Goal: Task Accomplishment & Management: Use online tool/utility

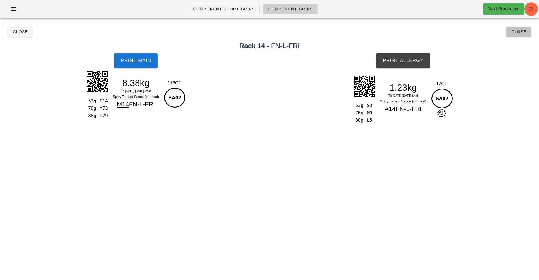
click at [517, 34] on span "Close" at bounding box center [519, 31] width 16 height 5
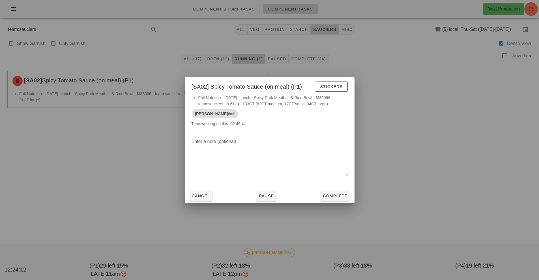
click at [405, 178] on div at bounding box center [269, 140] width 539 height 280
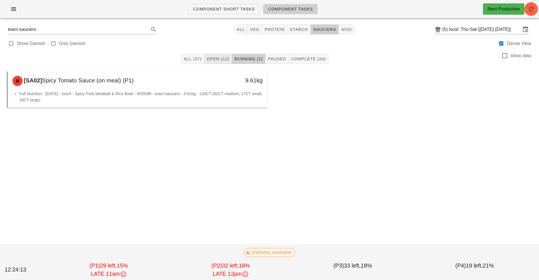
click at [217, 59] on span "Open (12)" at bounding box center [218, 59] width 23 height 5
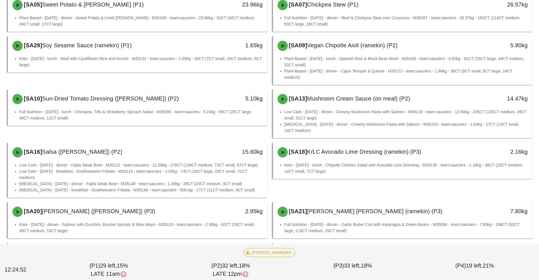
scroll to position [83, 0]
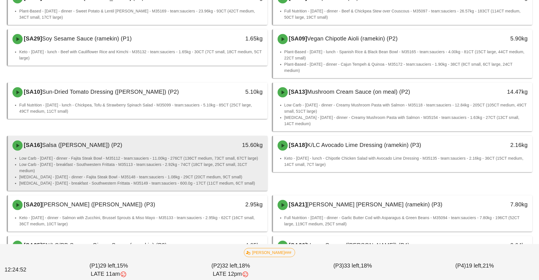
click at [193, 159] on li "Low Carb - [DATE] - dinner - Fajita Steak Bowl - M35112 - team:sauciers - 11.00…" at bounding box center [141, 158] width 244 height 6
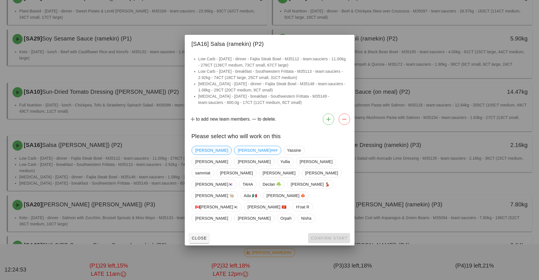
click at [208, 155] on span "[PERSON_NAME]" at bounding box center [211, 150] width 33 height 8
click at [339, 236] on span "Confirm Start" at bounding box center [328, 238] width 37 height 5
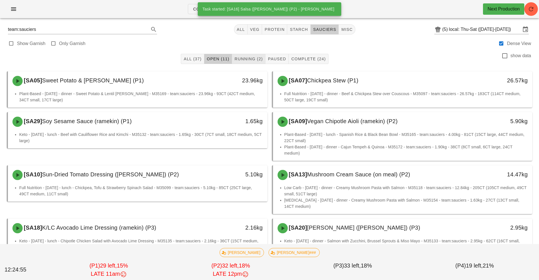
click at [250, 62] on button "Running (2)" at bounding box center [248, 59] width 33 height 10
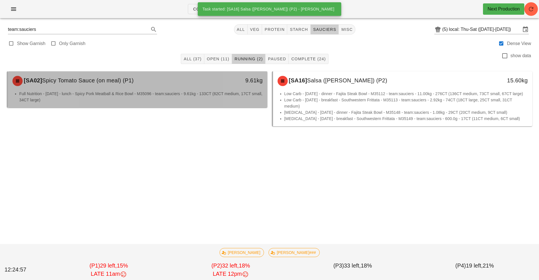
click at [199, 94] on li "Full Nutrition - [DATE] - lunch - Spicy Pork Meatball & Rice Bowl - M35096 - te…" at bounding box center [141, 97] width 244 height 12
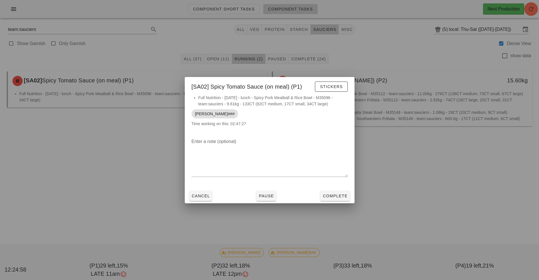
click at [436, 162] on div at bounding box center [269, 140] width 539 height 280
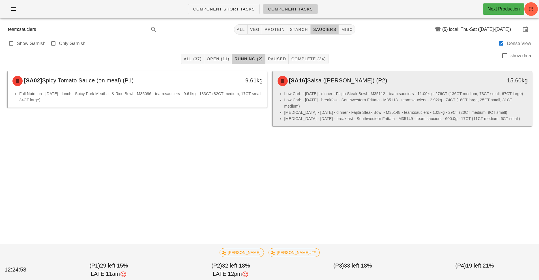
click at [396, 102] on li "Low Carb - [DATE] - breakfast - Southwestern Frittata - M35113 - team:sauciers …" at bounding box center [406, 103] width 244 height 12
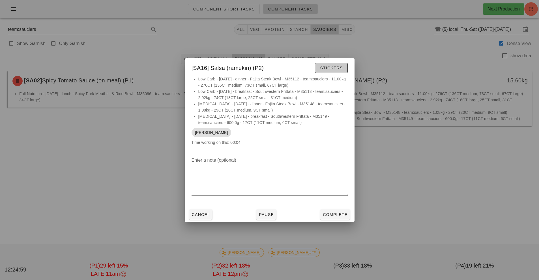
click at [339, 67] on span "Stickers" at bounding box center [331, 68] width 23 height 5
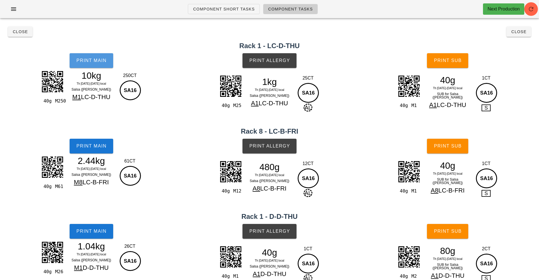
click at [98, 63] on button "Print Main" at bounding box center [92, 60] width 44 height 15
click at [112, 150] on button "Print Main" at bounding box center [92, 146] width 44 height 15
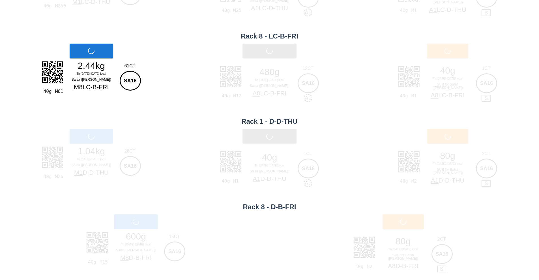
scroll to position [100, 0]
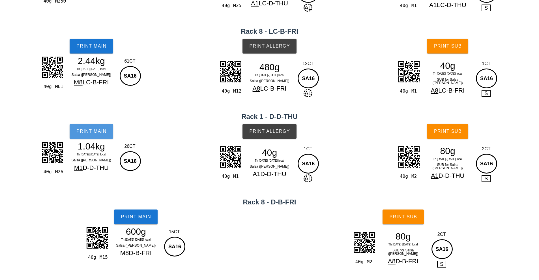
click at [106, 135] on button "Print Main" at bounding box center [92, 131] width 44 height 15
click at [149, 215] on span "Print Main" at bounding box center [136, 216] width 31 height 5
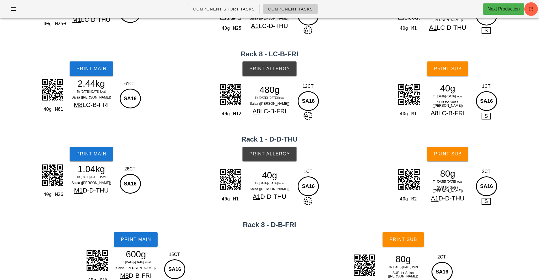
scroll to position [76, 0]
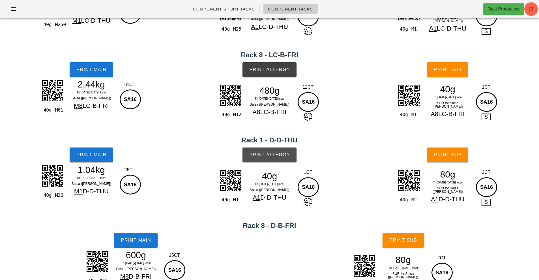
click at [258, 148] on button "Print Allergy" at bounding box center [270, 154] width 54 height 15
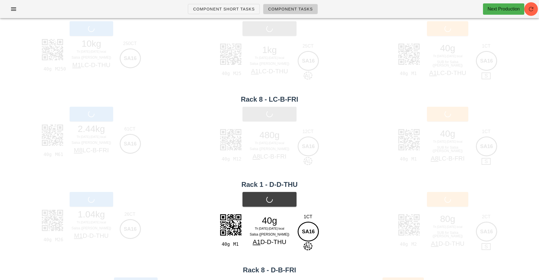
scroll to position [30, 0]
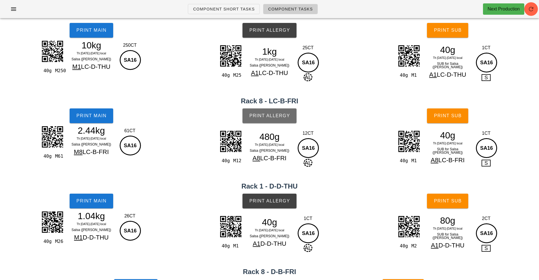
click at [276, 117] on span "Print Allergy" at bounding box center [269, 115] width 41 height 5
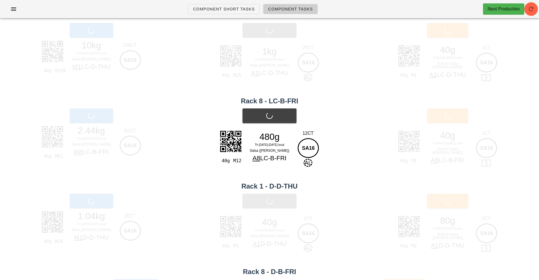
scroll to position [0, 0]
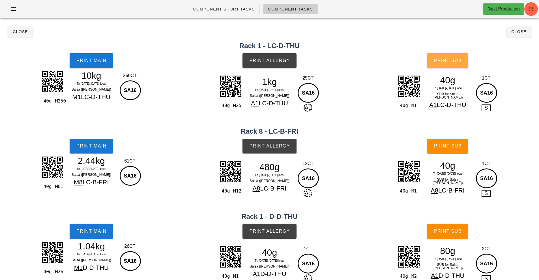
click at [444, 61] on span "Print Sub" at bounding box center [448, 60] width 28 height 5
click at [454, 147] on span "Print Sub" at bounding box center [448, 145] width 28 height 5
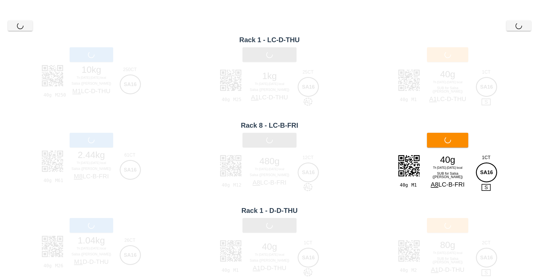
scroll to position [40, 0]
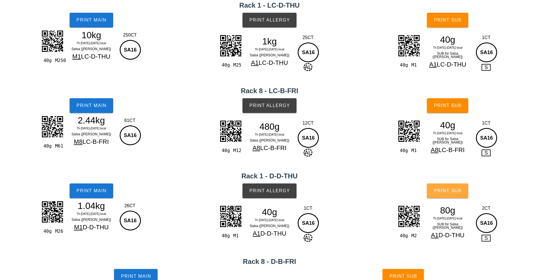
click at [454, 187] on button "Print Sub" at bounding box center [447, 190] width 41 height 15
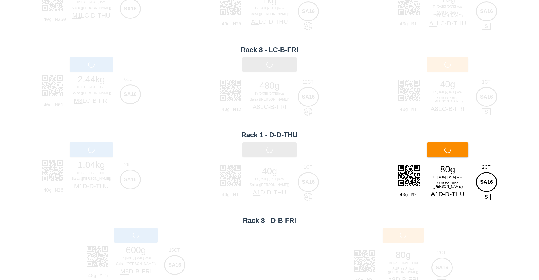
scroll to position [100, 0]
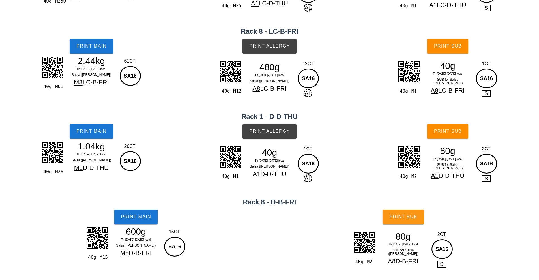
click at [415, 214] on span "Print Sub" at bounding box center [403, 216] width 28 height 5
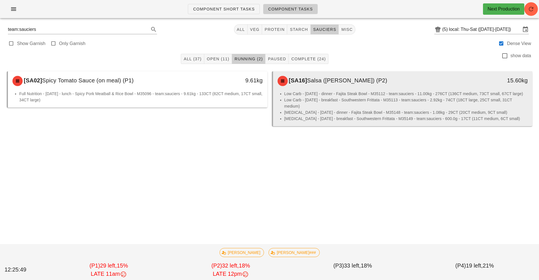
click at [471, 115] on li "[MEDICAL_DATA] - [DATE] - breakfast - Southwestern Frittata - M35149 - team:sau…" at bounding box center [406, 118] width 244 height 6
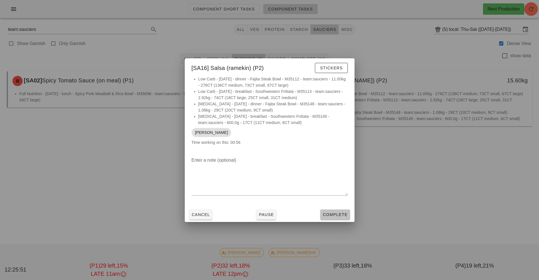
click at [334, 215] on span "Complete" at bounding box center [335, 214] width 25 height 5
